Goal: Find specific page/section: Find specific page/section

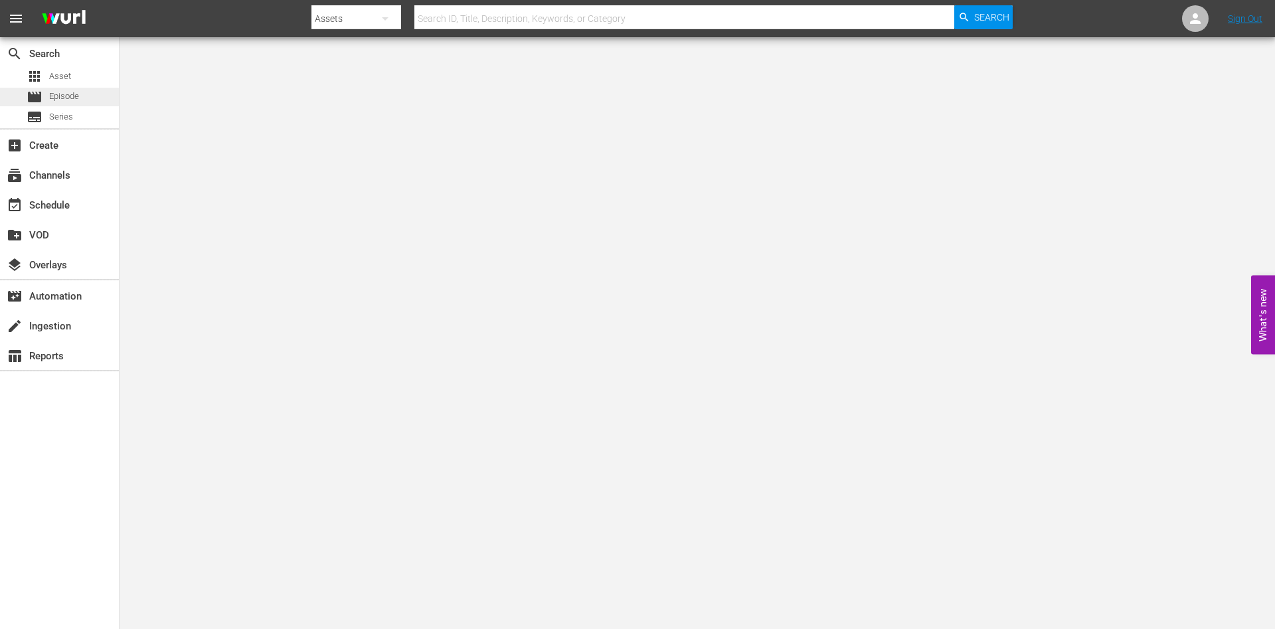
click at [80, 98] on div "movie Episode" at bounding box center [59, 97] width 119 height 19
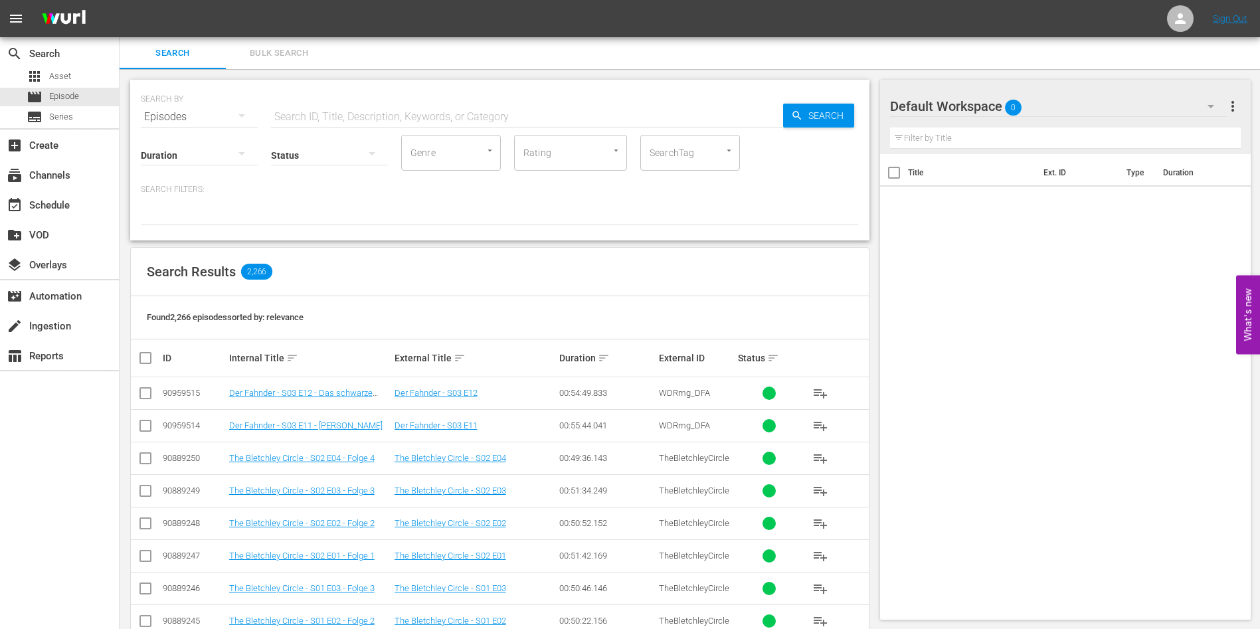
click at [387, 114] on input "text" at bounding box center [527, 117] width 512 height 32
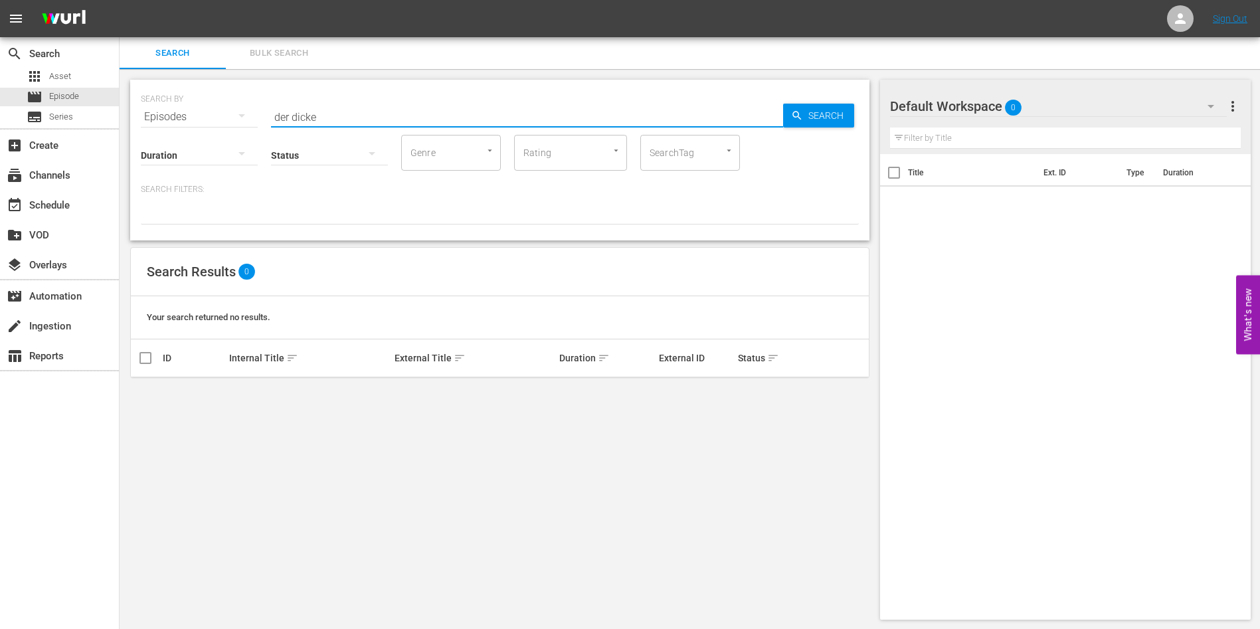
type input "der dicke"
click at [387, 114] on input "der dicke" at bounding box center [527, 117] width 512 height 32
click at [90, 81] on div "apps Asset" at bounding box center [59, 76] width 119 height 19
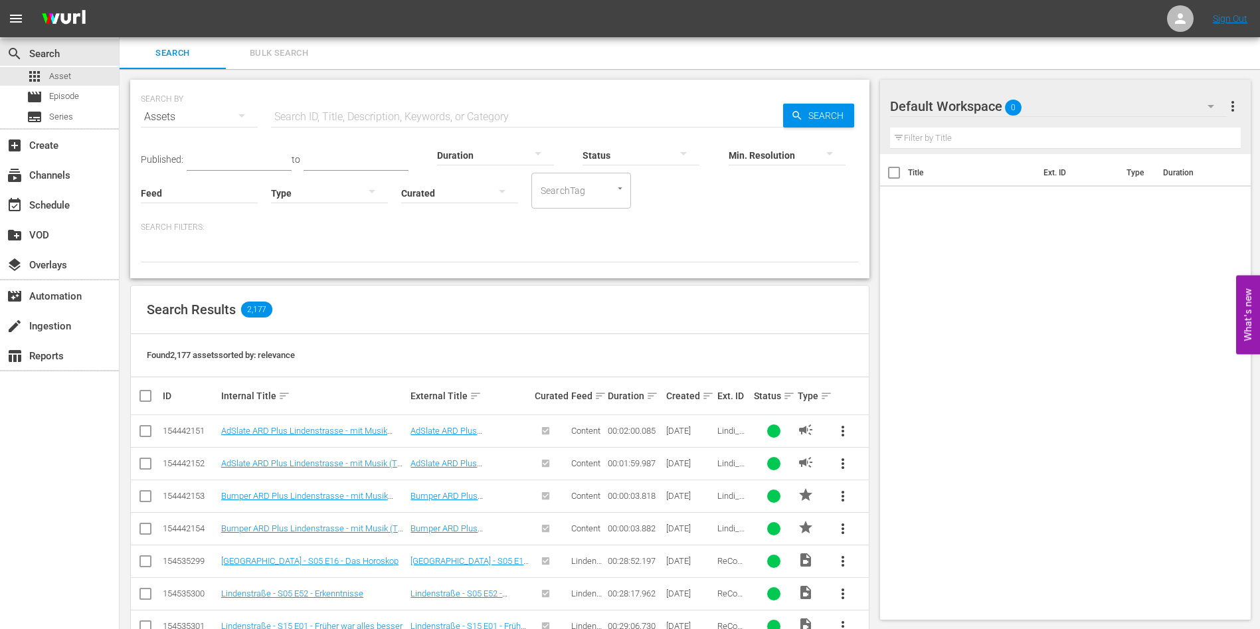
click at [867, 313] on div "Search Results 2,177" at bounding box center [500, 310] width 738 height 48
